Goal: Task Accomplishment & Management: Use online tool/utility

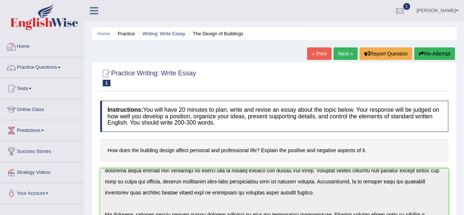
click at [21, 42] on link "Home" at bounding box center [42, 45] width 84 height 18
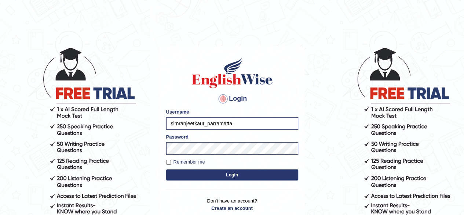
click at [226, 172] on button "Login" at bounding box center [232, 174] width 132 height 11
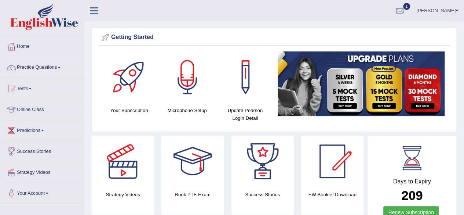
click at [464, 213] on html "Toggle navigation Home Practice Questions Speaking Practice Read Aloud Repeat S…" at bounding box center [232, 107] width 464 height 215
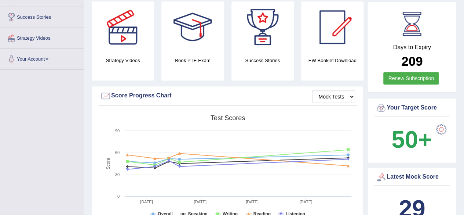
scroll to position [9, 0]
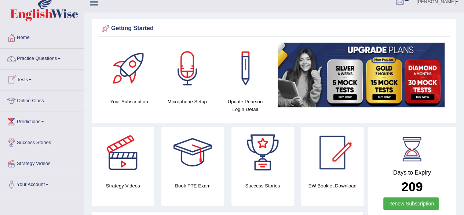
click at [51, 78] on link "Tests" at bounding box center [42, 78] width 84 height 18
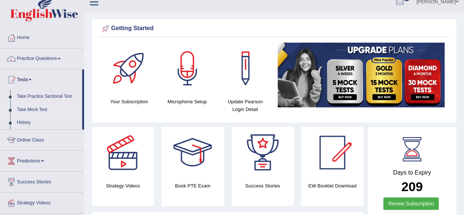
click at [40, 110] on link "Take Mock Test" at bounding box center [48, 109] width 69 height 13
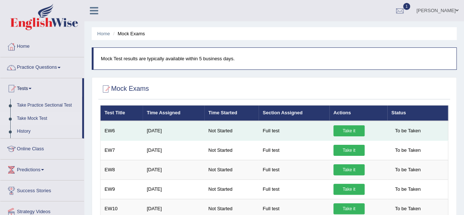
click at [347, 127] on link "Take it" at bounding box center [348, 130] width 31 height 11
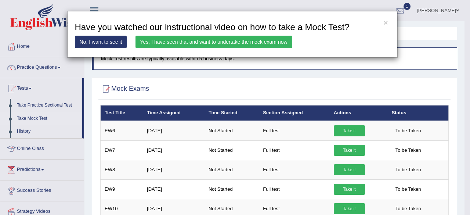
click at [181, 44] on link "Yes, I have seen that and want to undertake the mock exam now" at bounding box center [213, 42] width 157 height 12
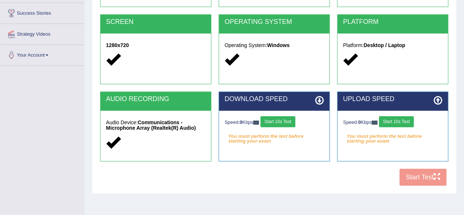
scroll to position [147, 0]
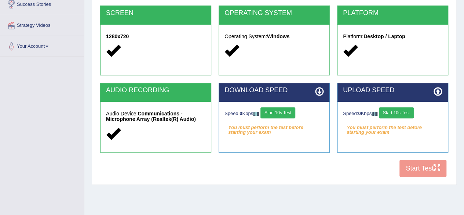
click at [282, 114] on button "Start 10s Test" at bounding box center [277, 112] width 35 height 11
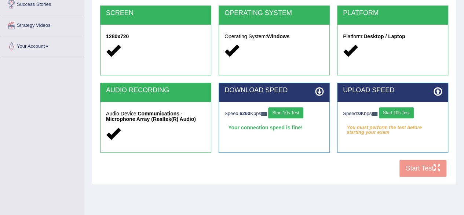
click at [393, 109] on button "Start 10s Test" at bounding box center [396, 112] width 35 height 11
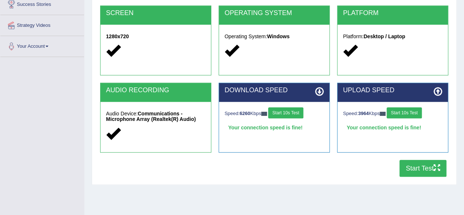
click at [412, 168] on button "Start Test" at bounding box center [423, 168] width 47 height 17
